Goal: Find specific page/section: Find specific page/section

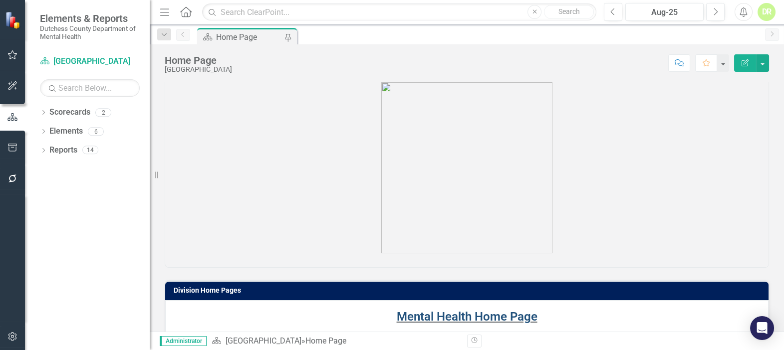
click at [464, 319] on link "Mental Health Home Page" at bounding box center [467, 317] width 141 height 14
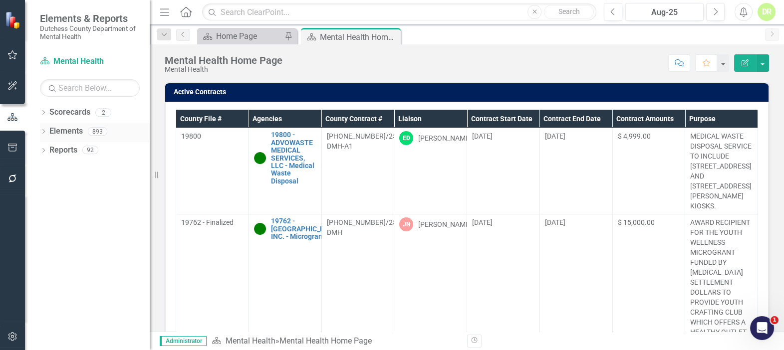
click at [72, 128] on link "Elements" at bounding box center [65, 131] width 33 height 11
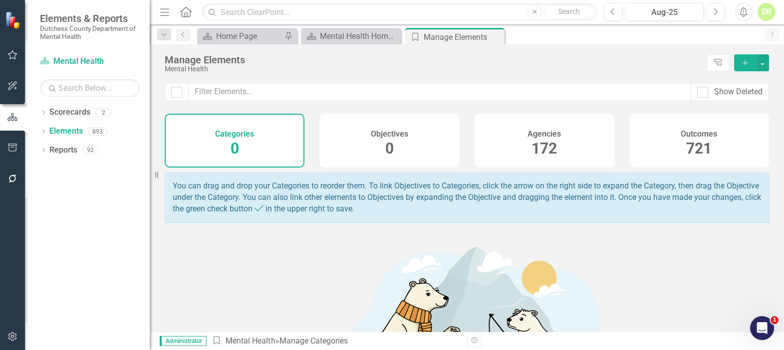
click at [531, 132] on h4 "Agencies" at bounding box center [543, 134] width 33 height 9
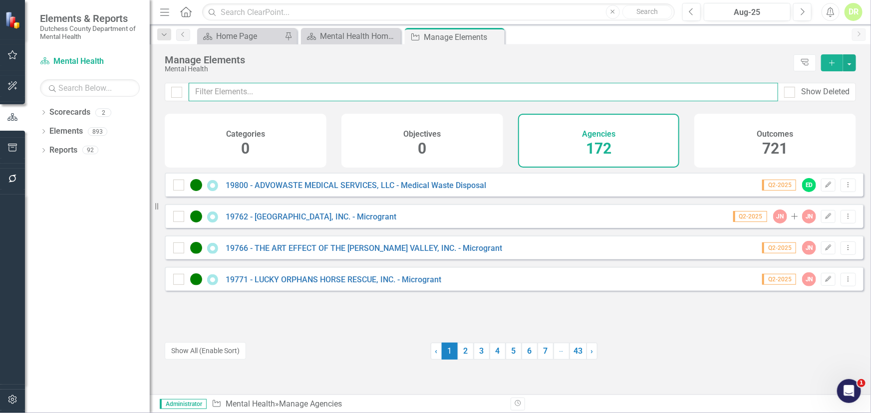
click at [205, 94] on input "text" at bounding box center [483, 92] width 589 height 18
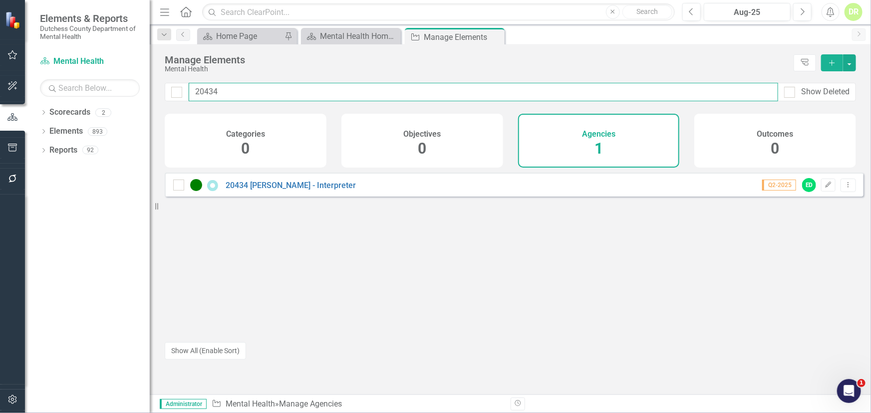
type input "20434"
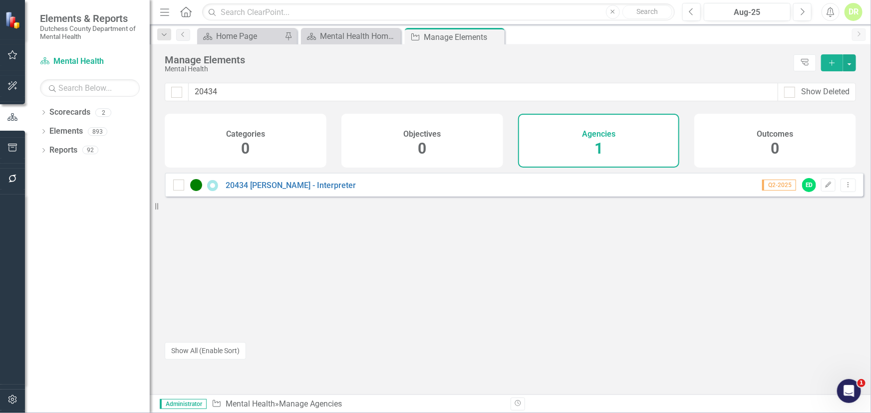
click at [262, 187] on div "20434 [PERSON_NAME] - Interpreter" at bounding box center [265, 185] width 185 height 12
click at [262, 190] on link "20434 [PERSON_NAME] - Interpreter" at bounding box center [291, 185] width 130 height 9
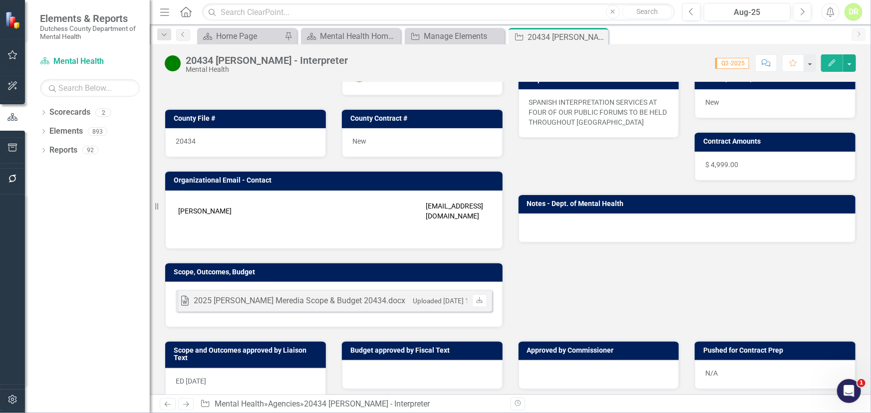
scroll to position [136, 0]
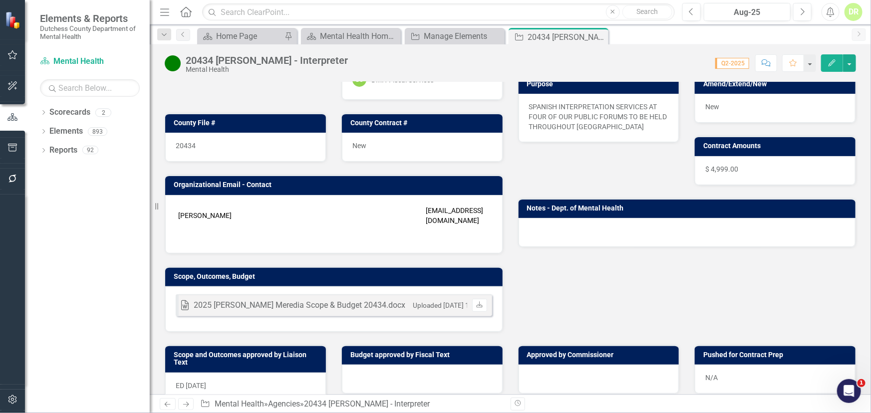
click at [773, 60] on button "Comment" at bounding box center [766, 62] width 22 height 17
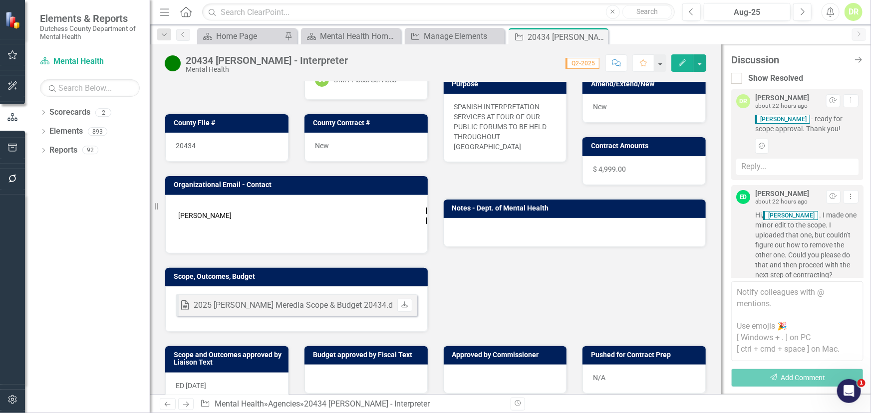
scroll to position [148, 0]
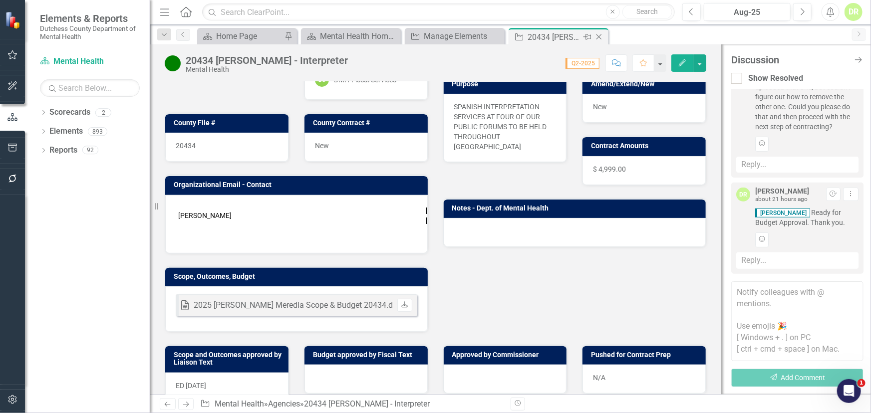
click at [601, 36] on icon "Close" at bounding box center [599, 37] width 10 height 8
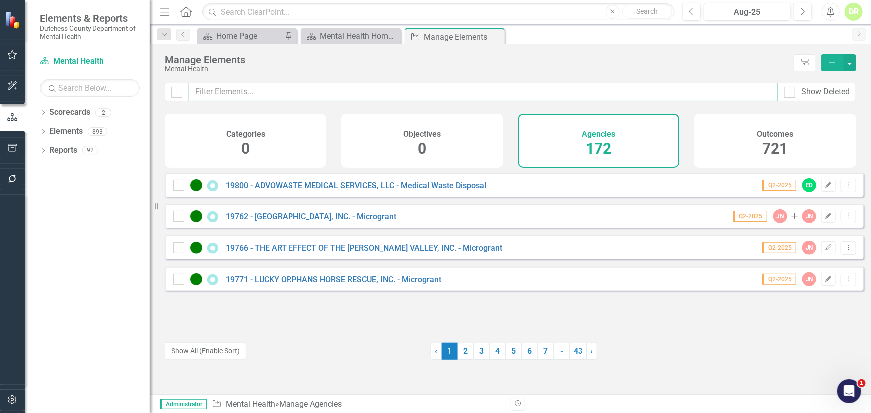
click at [249, 87] on input "text" at bounding box center [483, 92] width 589 height 18
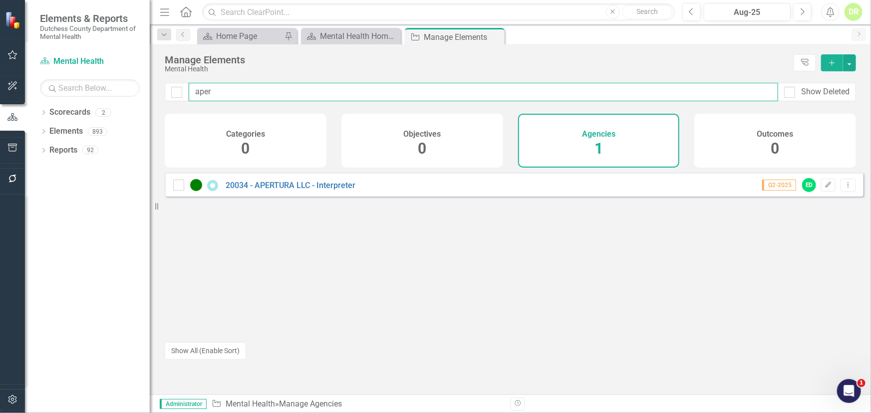
drag, startPoint x: 261, startPoint y: 98, endPoint x: 130, endPoint y: 94, distance: 131.3
click at [130, 94] on div "Elements & Reports Dutchess County Department of Mental Health Scorecard Mental…" at bounding box center [435, 206] width 871 height 413
type input "[MEDICAL_DATA]"
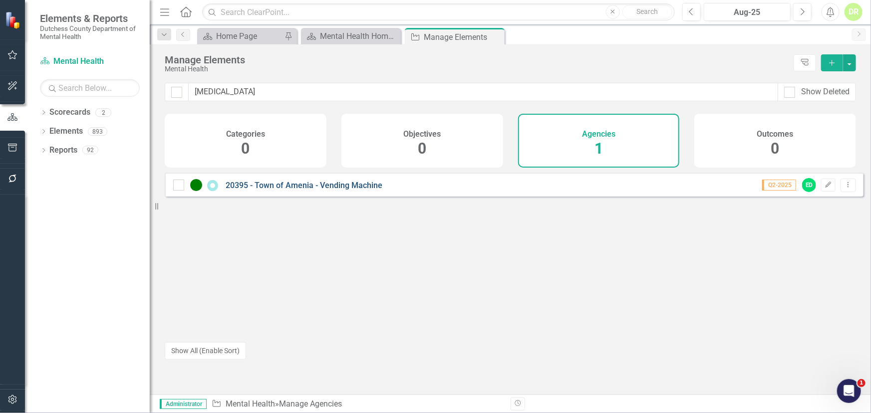
click at [352, 190] on link "20395 - Town of Amenia - Vending Machine" at bounding box center [304, 185] width 157 height 9
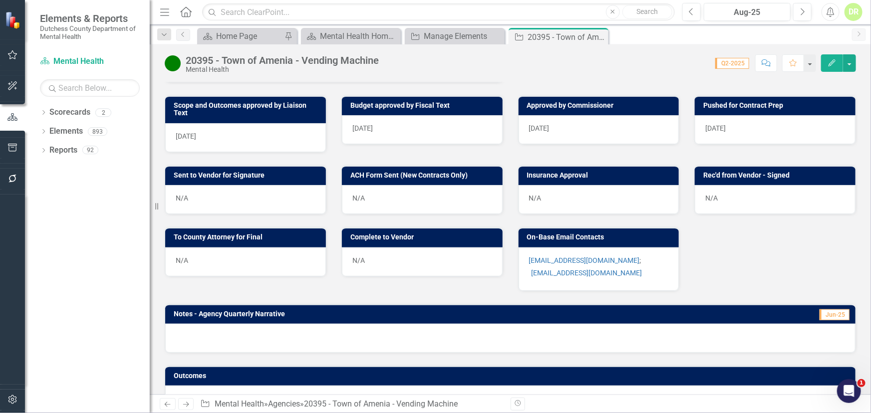
scroll to position [408, 0]
